Goal: Task Accomplishment & Management: Manage account settings

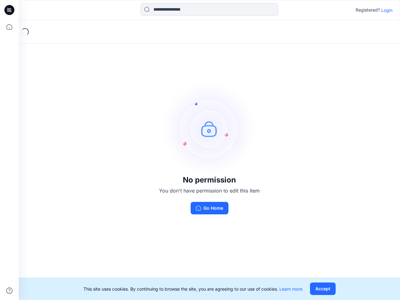
click at [200, 150] on img at bounding box center [210, 129] width 94 height 94
click at [10, 10] on icon at bounding box center [10, 10] width 3 height 0
click at [9, 27] on icon at bounding box center [10, 27] width 14 height 14
click at [9, 291] on icon at bounding box center [9, 291] width 6 height 6
click at [209, 9] on input at bounding box center [210, 9] width 138 height 13
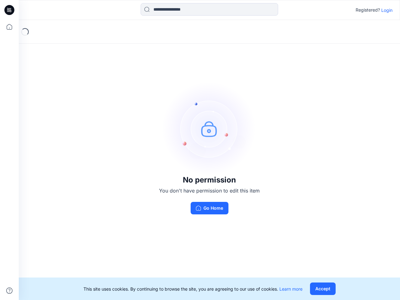
click at [387, 10] on p "Login" at bounding box center [386, 10] width 11 height 7
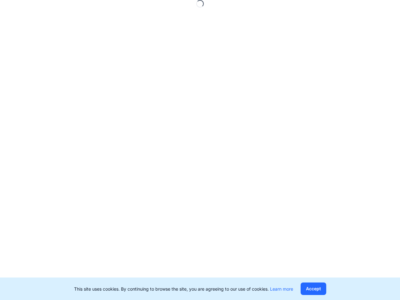
click at [323, 289] on button "Accept" at bounding box center [314, 289] width 26 height 13
